Goal: Information Seeking & Learning: Learn about a topic

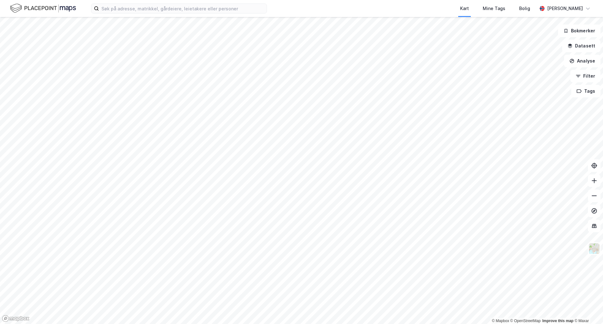
click at [254, 323] on html "Kart Mine Tags Bolig [PERSON_NAME] © Mapbox © OpenStreetMap Improve this map © …" at bounding box center [301, 162] width 603 height 324
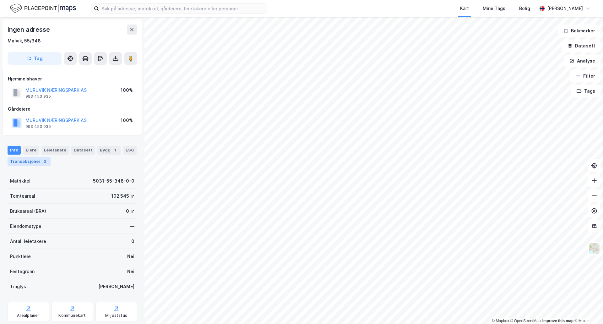
click at [24, 162] on div "Transaksjoner 3" at bounding box center [29, 161] width 43 height 9
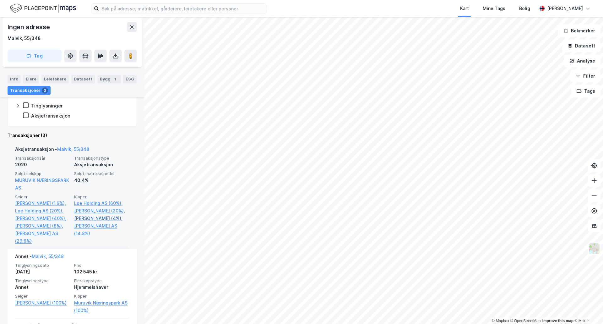
scroll to position [157, 0]
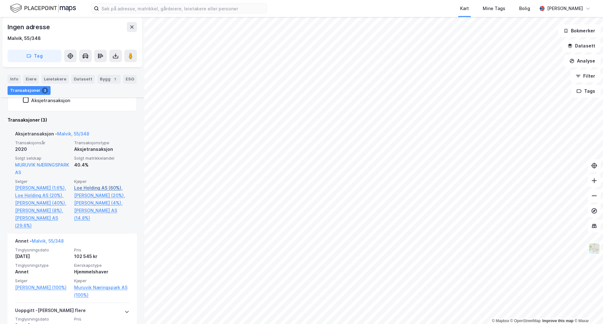
click at [99, 188] on link "Loe Holding AS (60%)," at bounding box center [101, 188] width 55 height 8
